Goal: Information Seeking & Learning: Learn about a topic

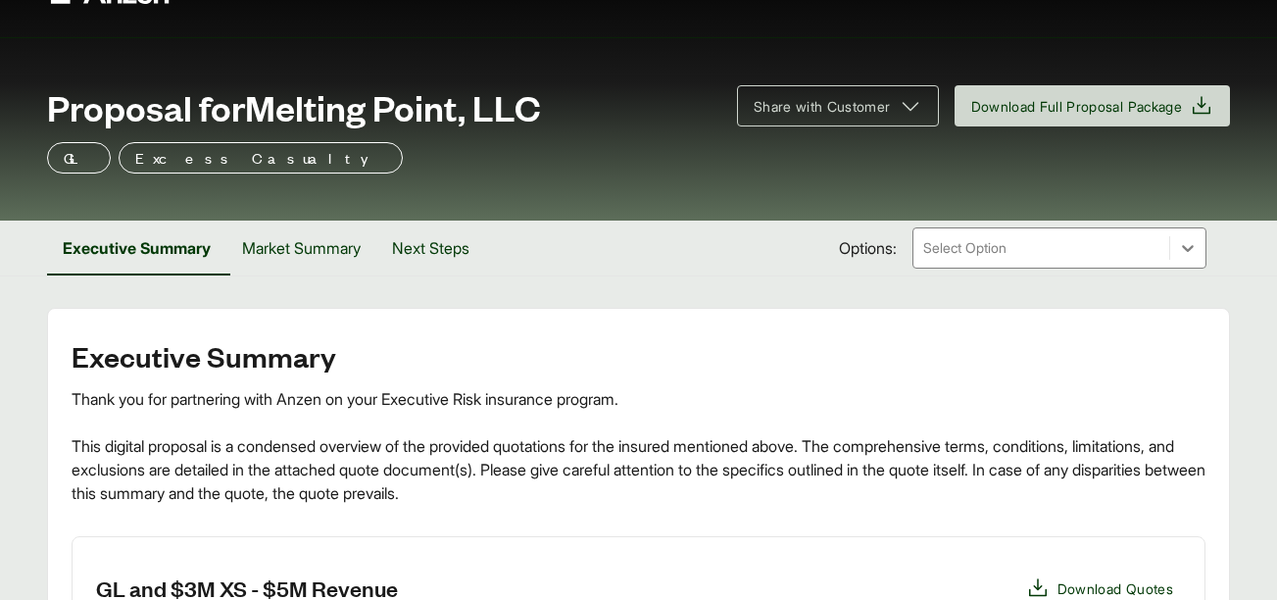
scroll to position [43, 0]
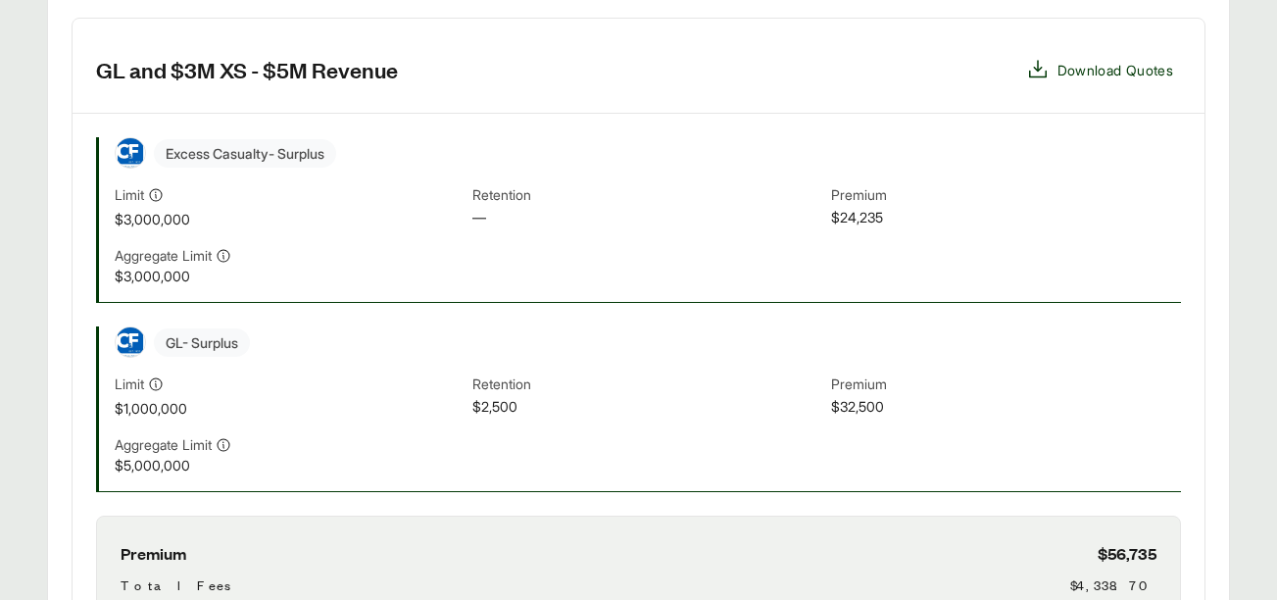
scroll to position [583, 0]
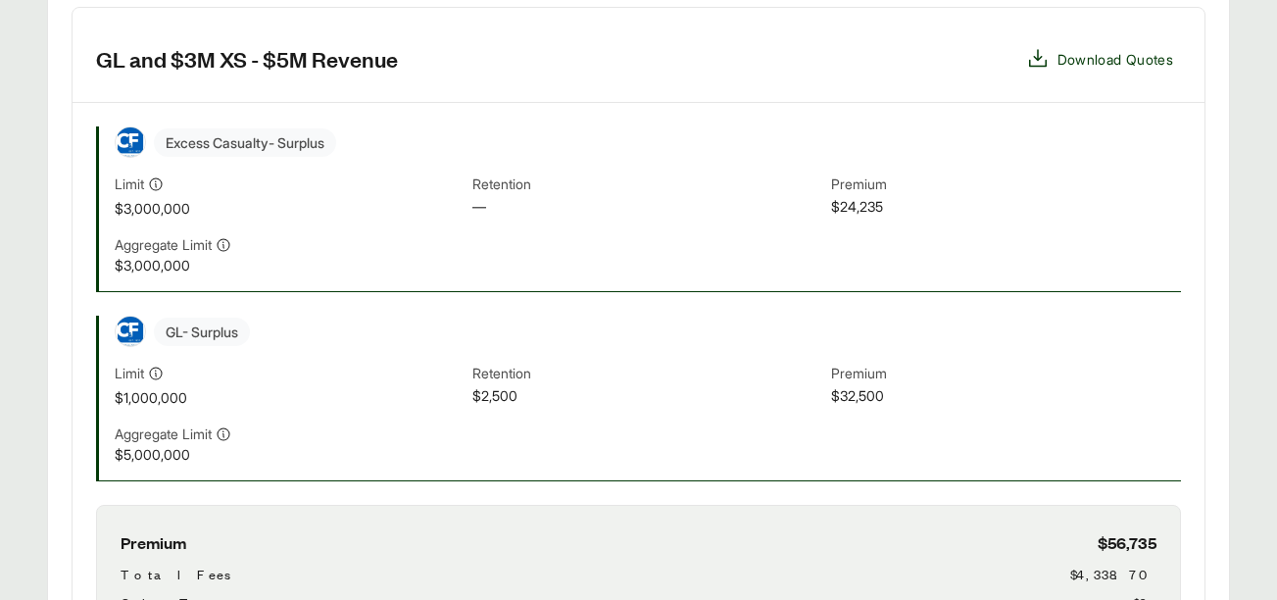
click at [905, 387] on div "Limit $1,000,000 Retention $2,500 Premium $32,500" at bounding box center [648, 385] width 1066 height 45
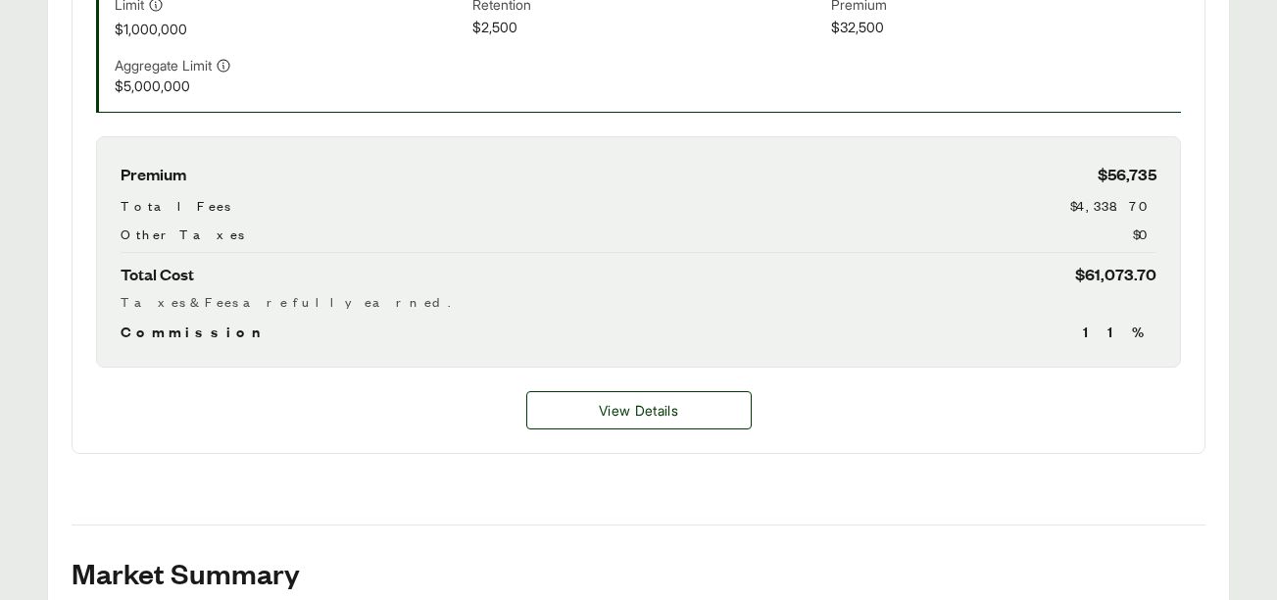
scroll to position [978, 0]
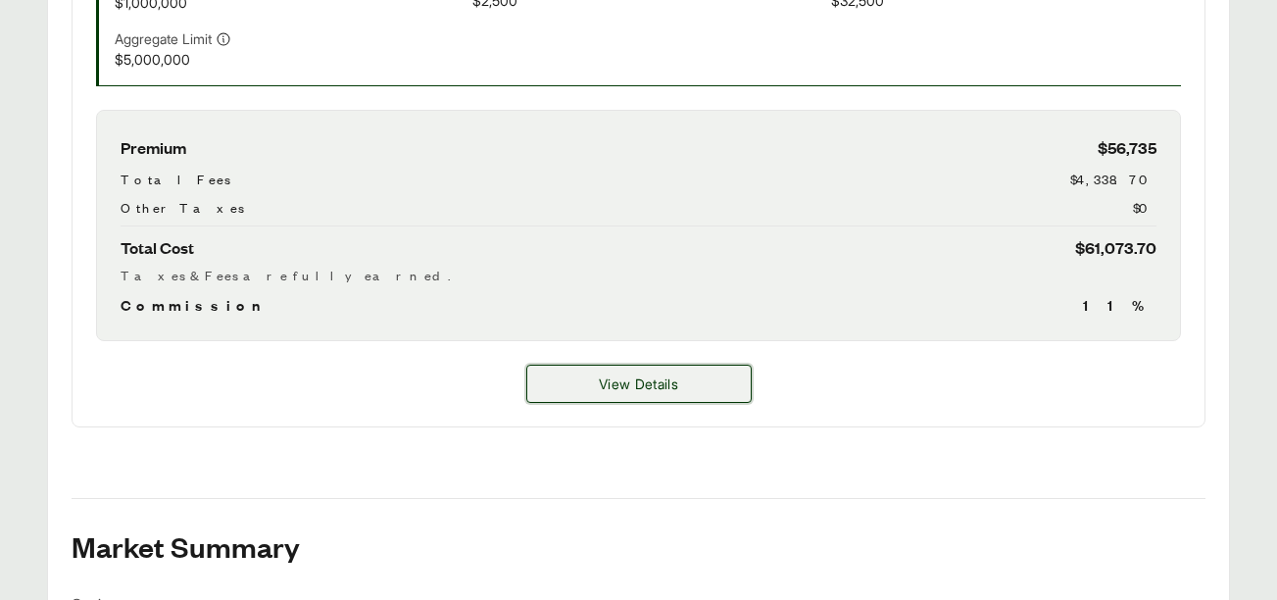
click at [702, 399] on button "View Details" at bounding box center [638, 384] width 225 height 38
click at [622, 386] on span "View Details" at bounding box center [638, 383] width 79 height 21
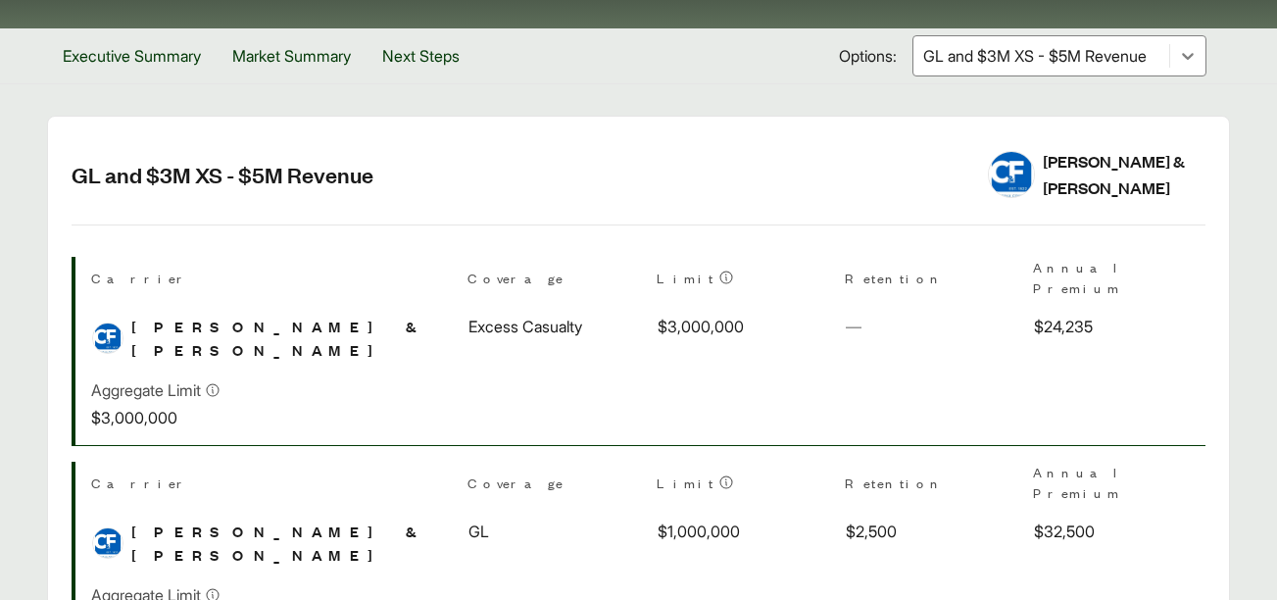
scroll to position [243, 0]
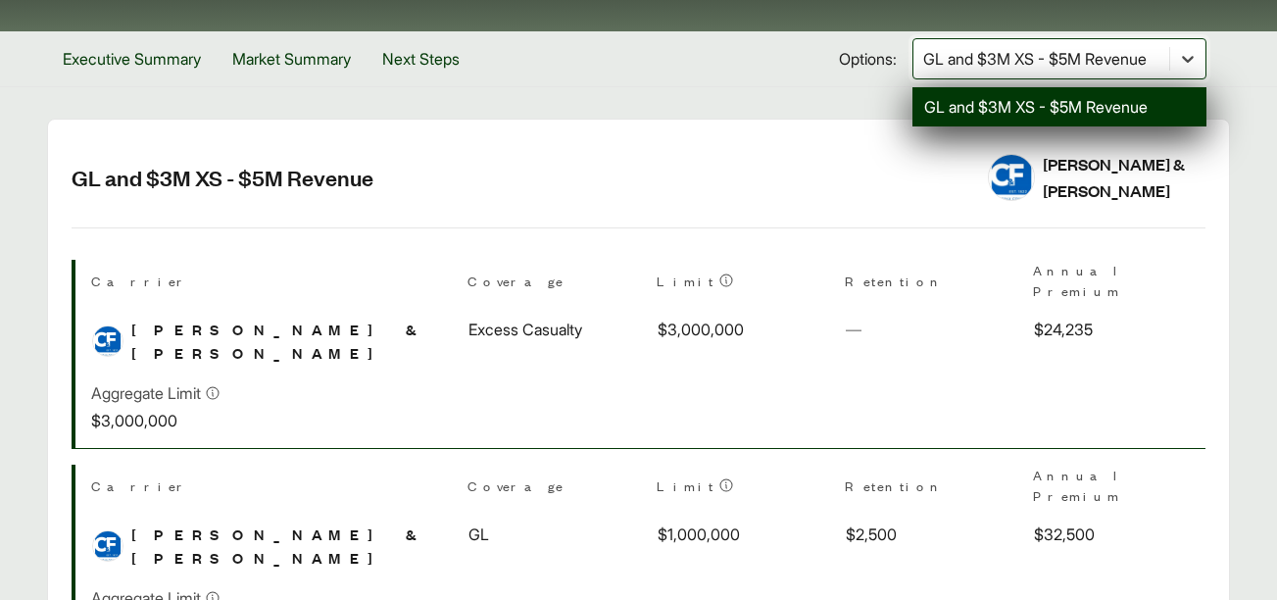
click at [1190, 59] on icon at bounding box center [1188, 59] width 12 height 7
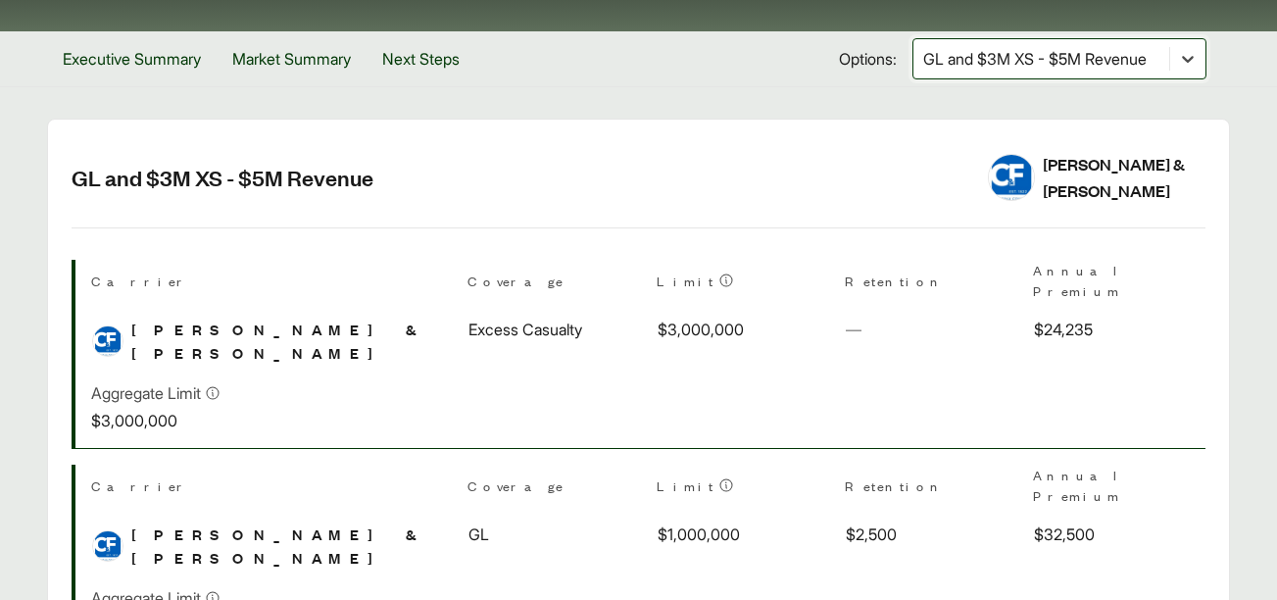
click at [1190, 59] on icon at bounding box center [1188, 59] width 12 height 7
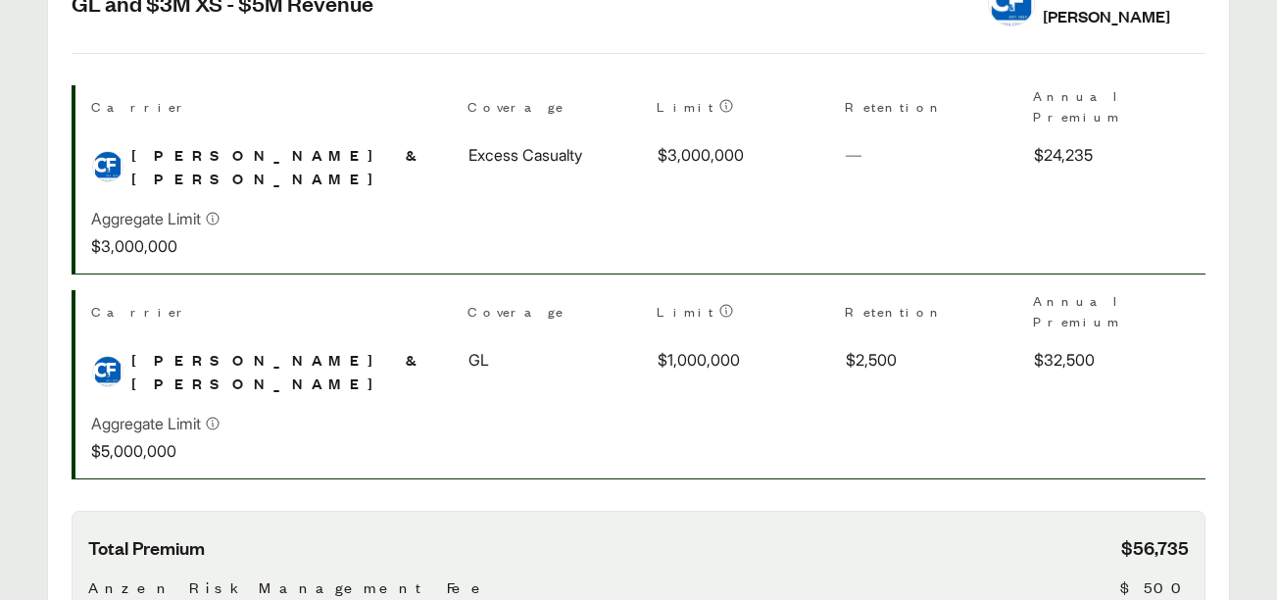
scroll to position [409, 0]
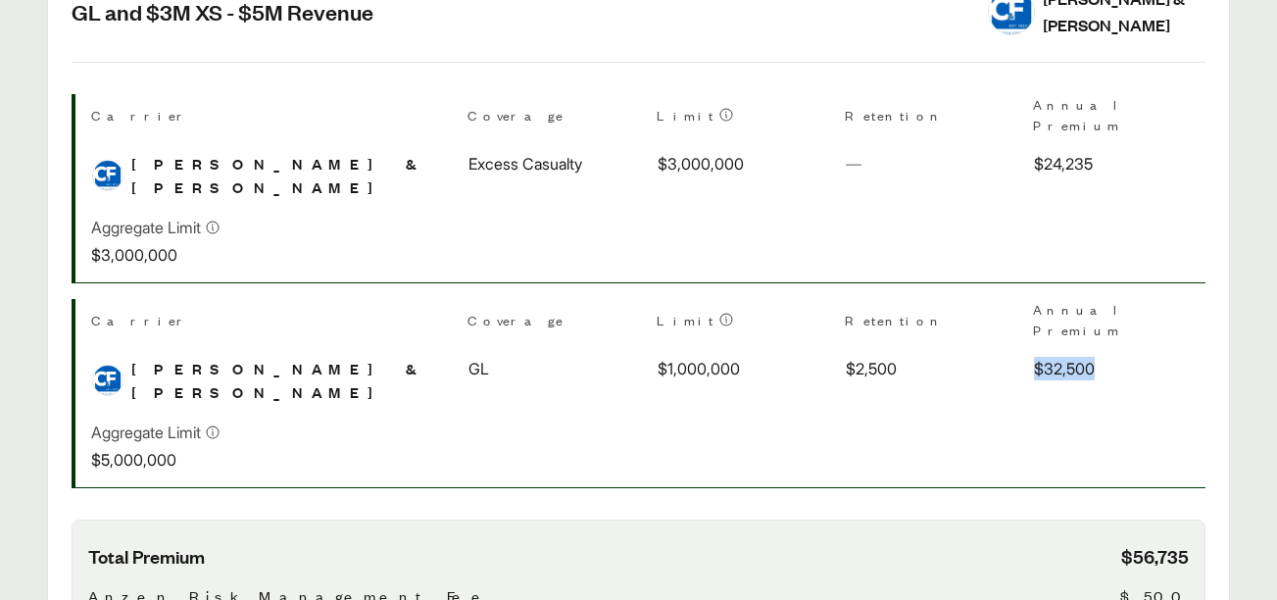
drag, startPoint x: 650, startPoint y: 305, endPoint x: 693, endPoint y: 304, distance: 43.1
click at [1034, 357] on div "$32,500" at bounding box center [1119, 369] width 171 height 24
drag, startPoint x: 693, startPoint y: 304, endPoint x: 554, endPoint y: 348, distance: 146.0
click at [554, 420] on div "Aggregate Limit $5,000,000" at bounding box center [648, 445] width 1114 height 51
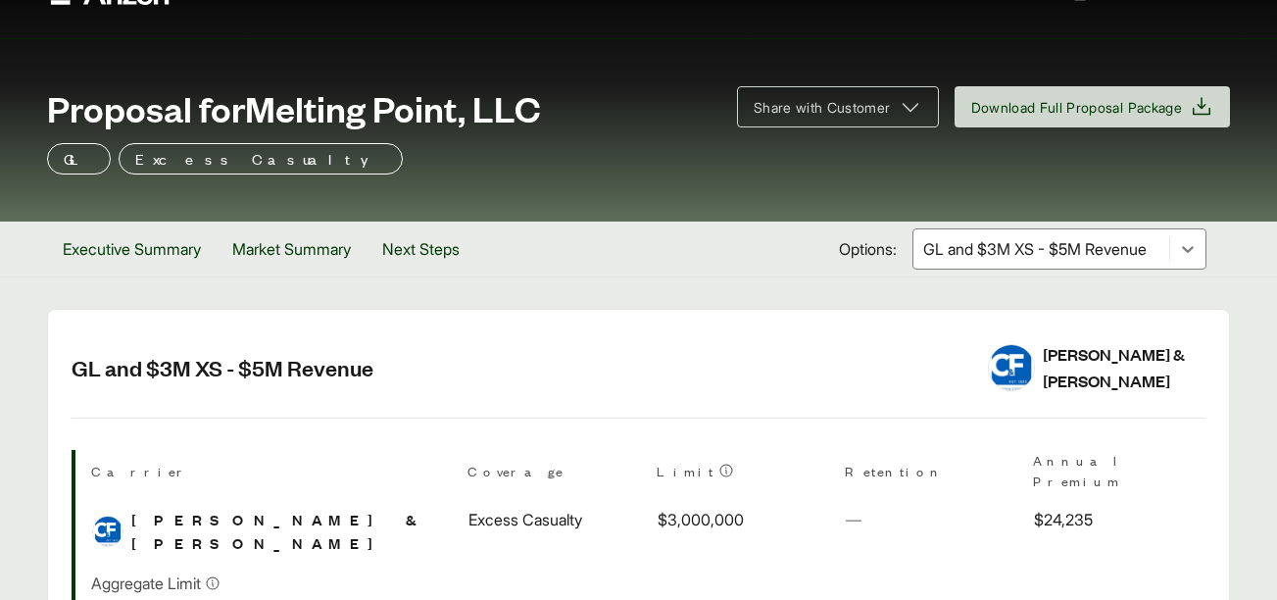
scroll to position [0, 0]
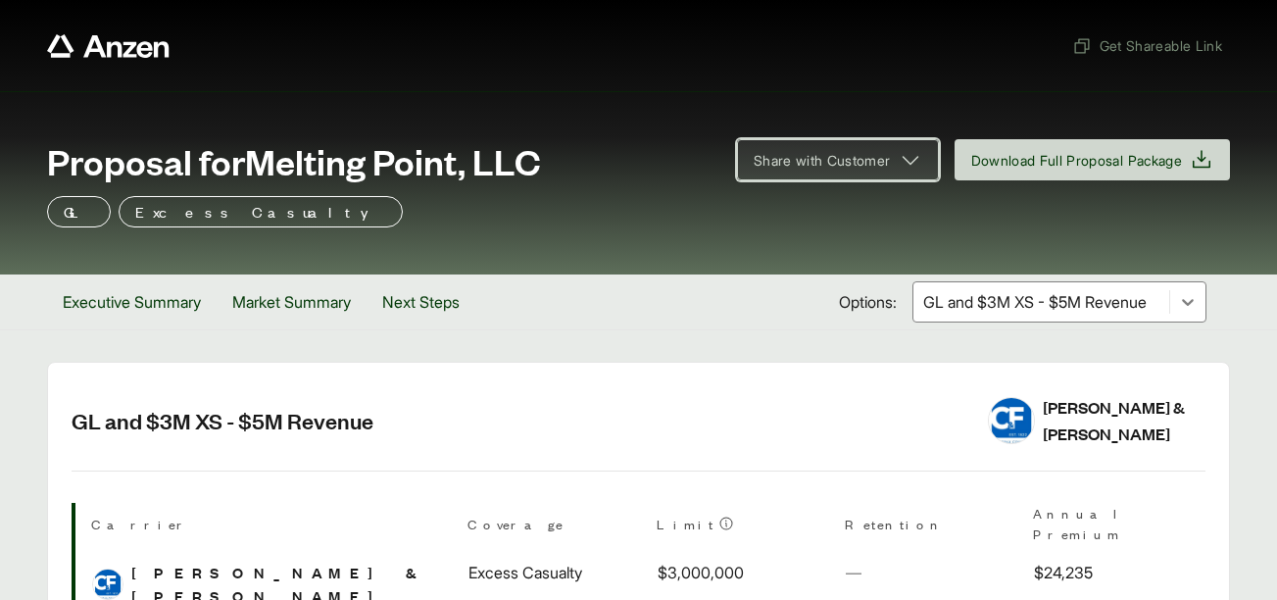
click at [737, 177] on button "Share with Customer" at bounding box center [838, 159] width 202 height 41
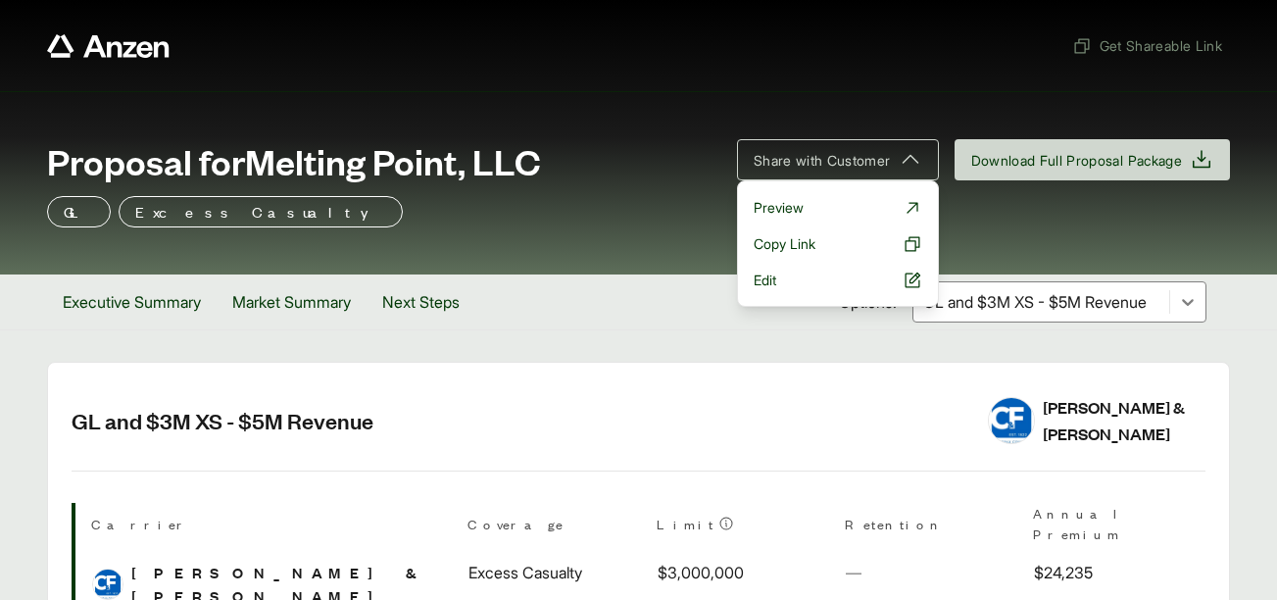
click at [609, 101] on div "Proposal for Melting Point, LLC Share with Customer Preview Copy Link Edit Down…" at bounding box center [638, 182] width 1277 height 183
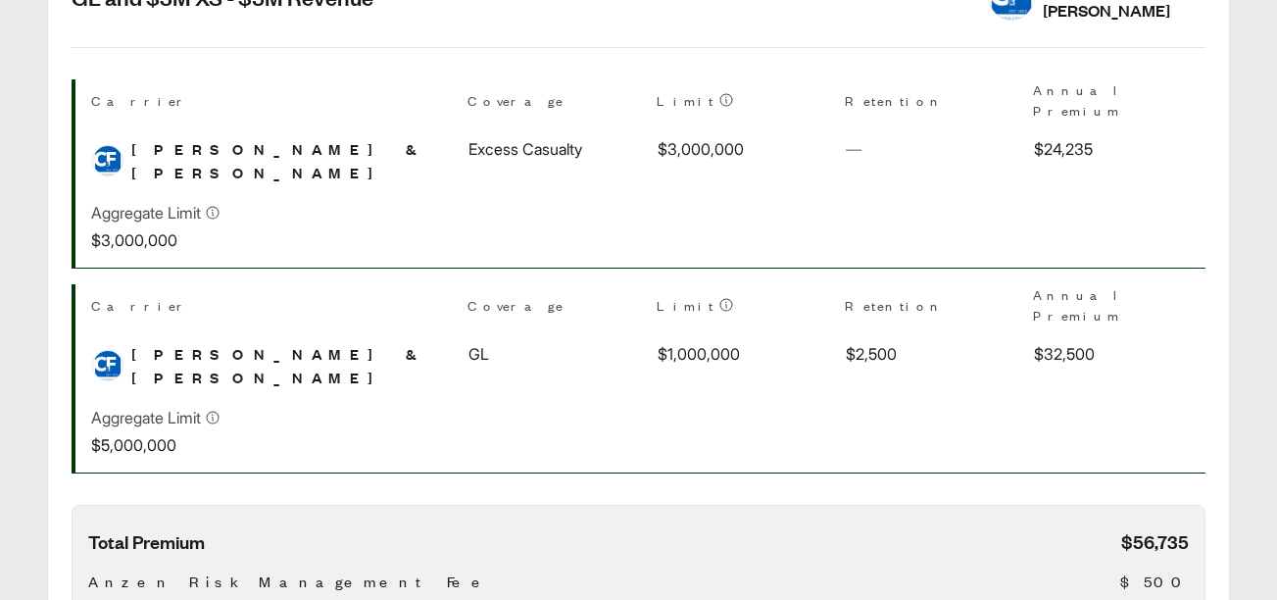
scroll to position [429, 0]
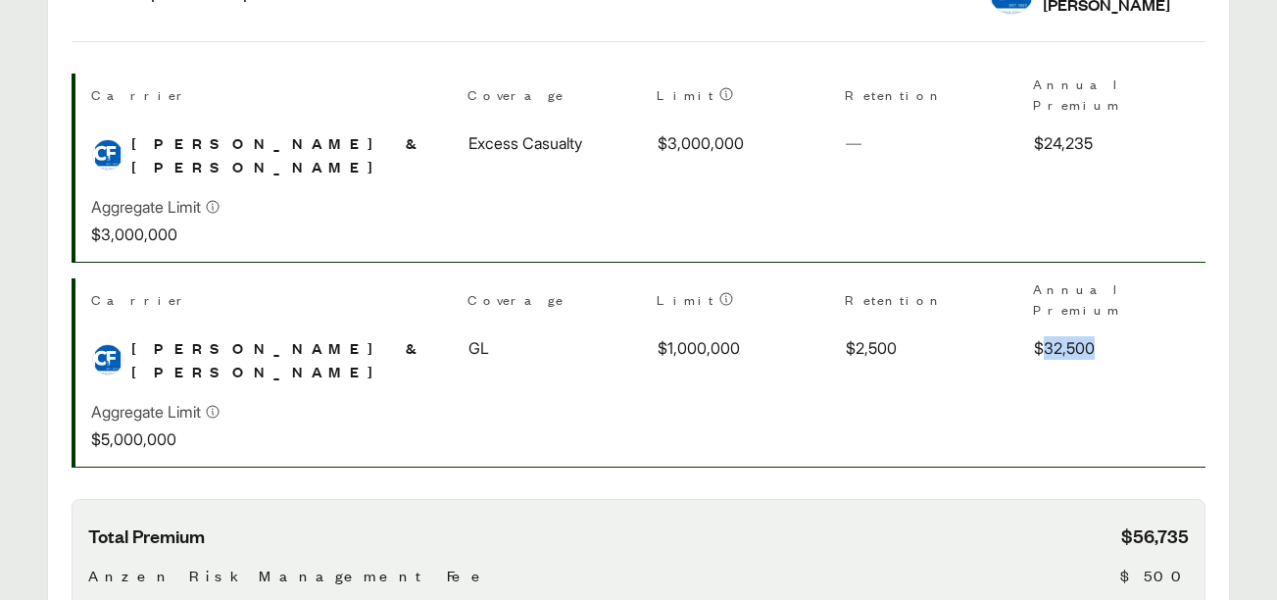
drag, startPoint x: 635, startPoint y: 289, endPoint x: 696, endPoint y: 295, distance: 61.1
click at [1034, 336] on div "$32,500" at bounding box center [1119, 348] width 171 height 24
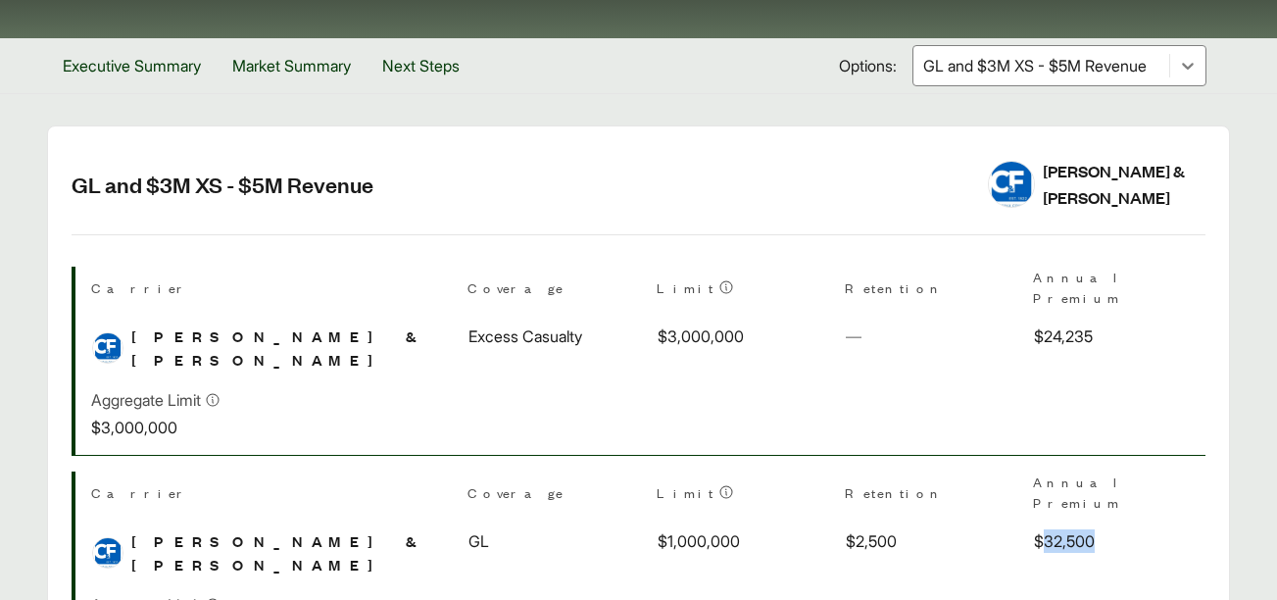
scroll to position [0, 0]
